Goal: Go to known website: Access a specific website the user already knows

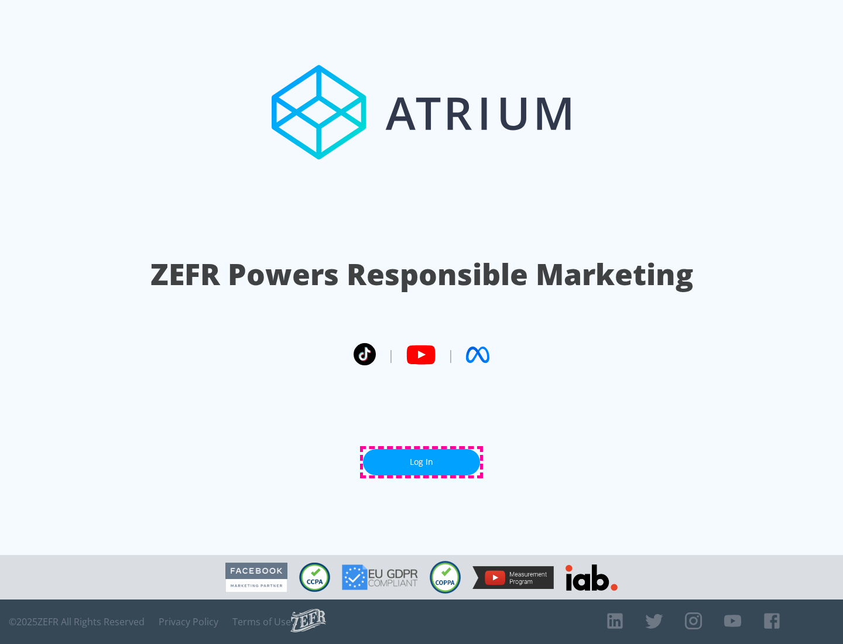
click at [421, 462] on link "Log In" at bounding box center [421, 462] width 117 height 26
